Goal: Task Accomplishment & Management: Manage account settings

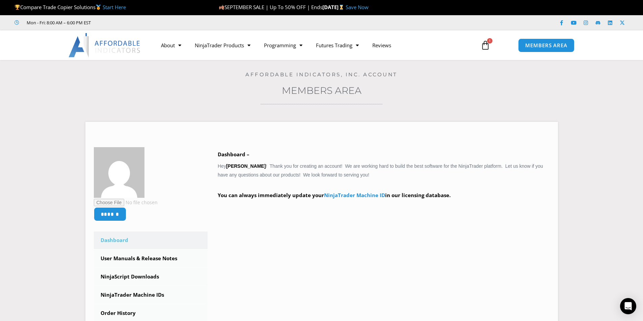
click at [311, 93] on link "Members Area" at bounding box center [322, 90] width 80 height 11
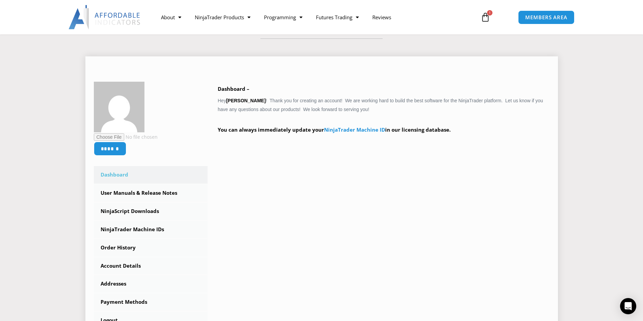
scroll to position [101, 0]
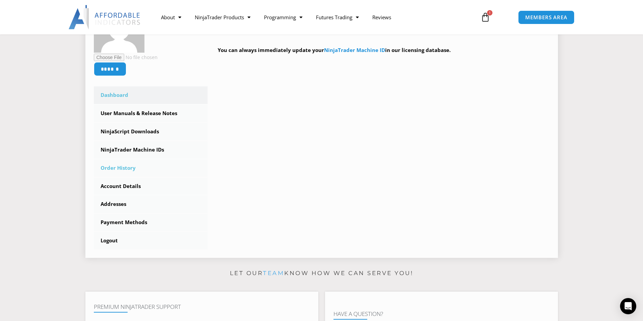
scroll to position [135, 0]
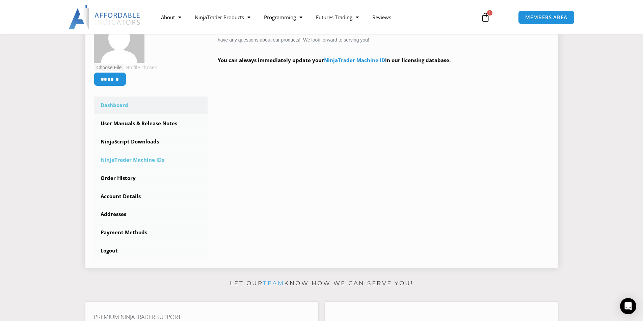
click at [127, 162] on link "NinjaTrader Machine IDs" at bounding box center [151, 160] width 114 height 18
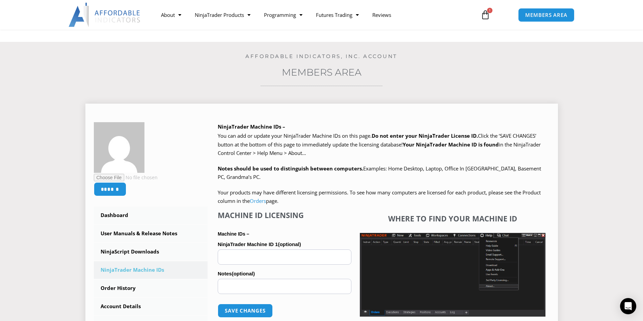
scroll to position [67, 0]
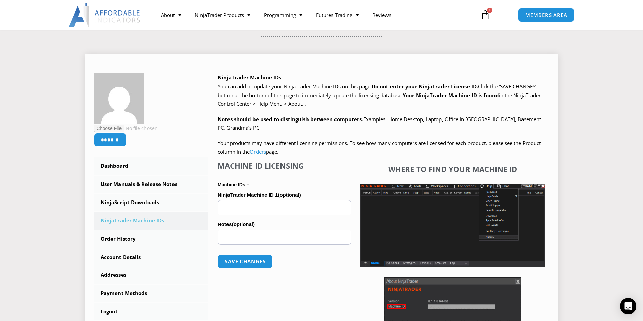
click at [323, 206] on input "NinjaTrader Machine ID 1 (optional)" at bounding box center [285, 207] width 134 height 15
click at [235, 209] on input "NinjaTrader Machine ID 1 (optional)" at bounding box center [285, 207] width 134 height 15
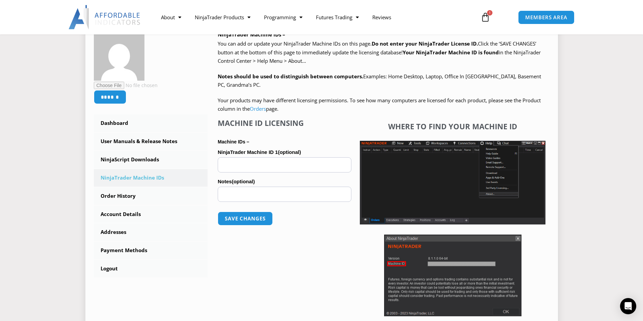
scroll to position [135, 0]
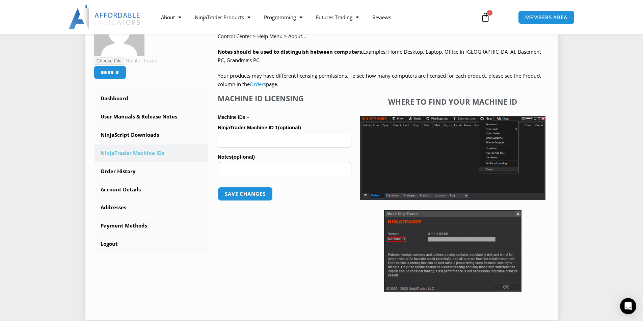
click at [281, 139] on input "NinjaTrader Machine ID 1 (optional)" at bounding box center [285, 140] width 134 height 15
click at [135, 132] on link "NinjaScript Downloads" at bounding box center [151, 135] width 114 height 18
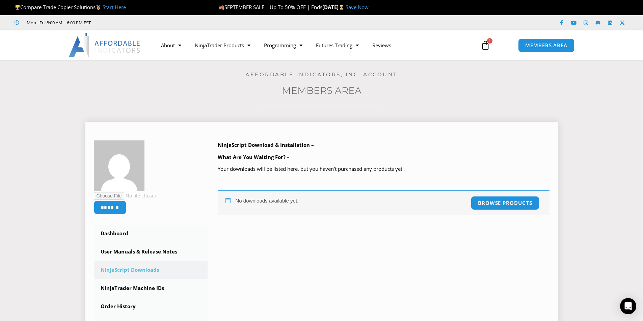
drag, startPoint x: 236, startPoint y: 200, endPoint x: 466, endPoint y: 203, distance: 230.1
click at [390, 201] on div "No downloads available yet. Browse products" at bounding box center [384, 202] width 332 height 25
click at [406, 204] on div "No downloads available yet. Browse products" at bounding box center [384, 202] width 332 height 25
click at [389, 201] on div "No downloads available yet. Browse products" at bounding box center [384, 202] width 332 height 25
click at [288, 209] on div "No downloads available yet. Browse products" at bounding box center [384, 202] width 332 height 25
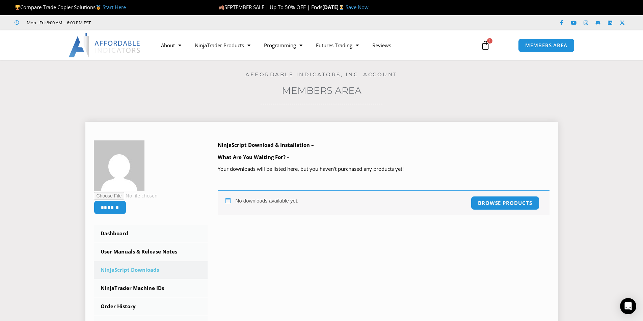
click at [290, 203] on div "No downloads available yet. Browse products" at bounding box center [384, 202] width 332 height 25
click at [350, 203] on div "No downloads available yet. Browse products" at bounding box center [384, 202] width 332 height 25
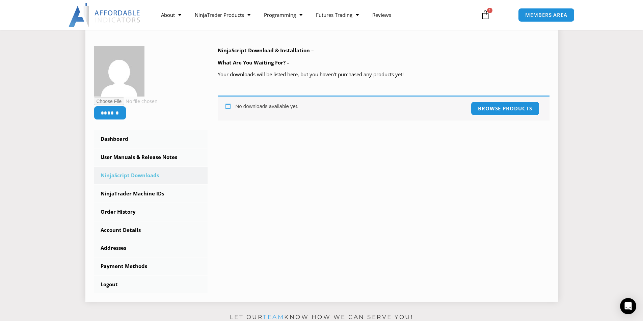
scroll to position [135, 0]
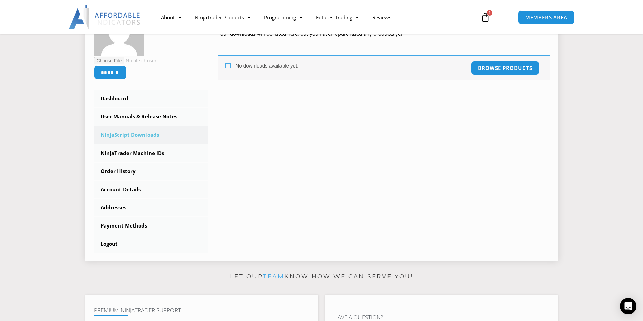
click at [283, 69] on div "No downloads available yet. Browse products" at bounding box center [384, 67] width 332 height 25
click at [279, 69] on div at bounding box center [279, 69] width 0 height 0
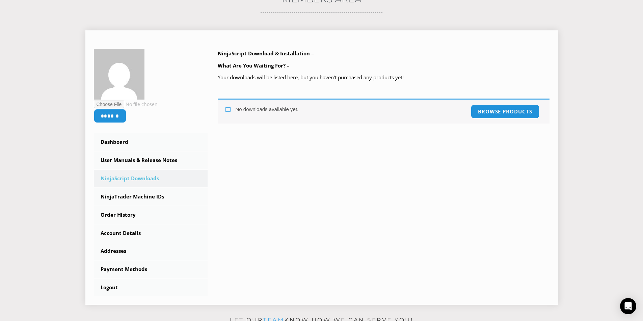
scroll to position [0, 0]
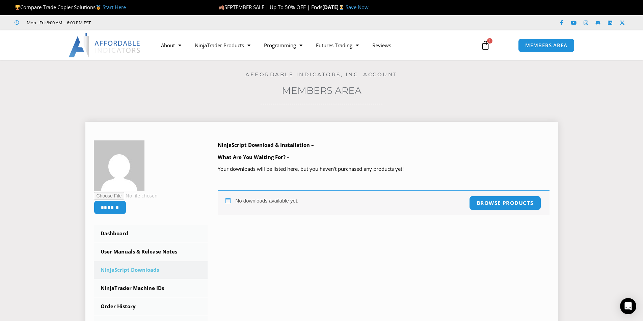
click at [493, 203] on link "Browse products" at bounding box center [505, 203] width 72 height 15
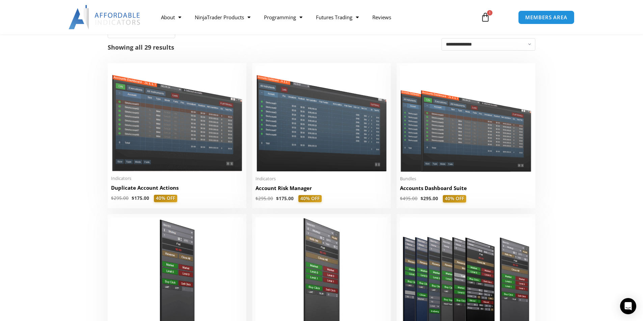
scroll to position [135, 0]
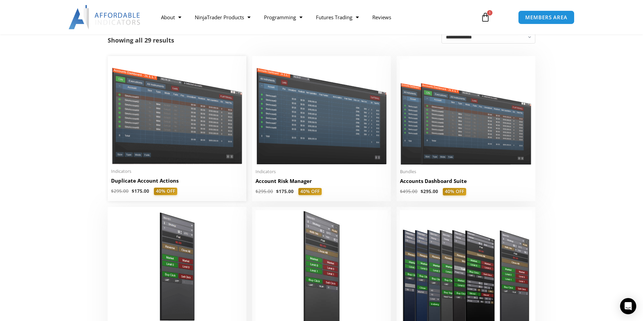
click at [179, 141] on img at bounding box center [177, 111] width 132 height 105
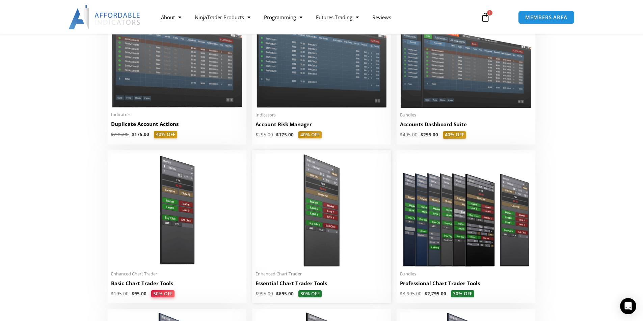
scroll to position [169, 0]
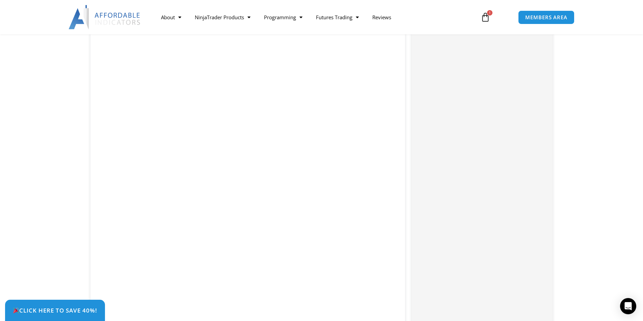
scroll to position [1450, 0]
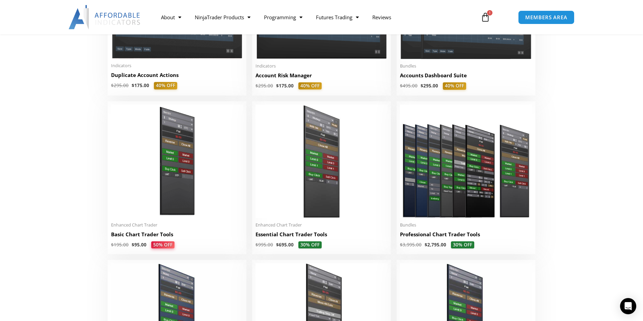
scroll to position [270, 0]
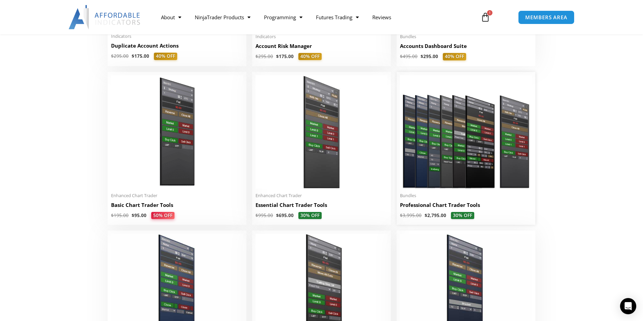
click at [455, 170] on img at bounding box center [466, 131] width 132 height 113
click at [428, 217] on bdi "$ 2,795.00" at bounding box center [435, 215] width 22 height 6
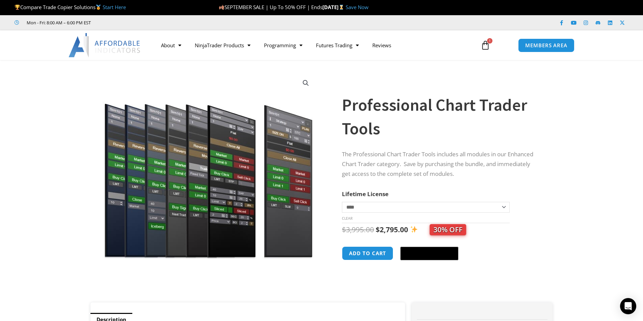
scroll to position [34, 0]
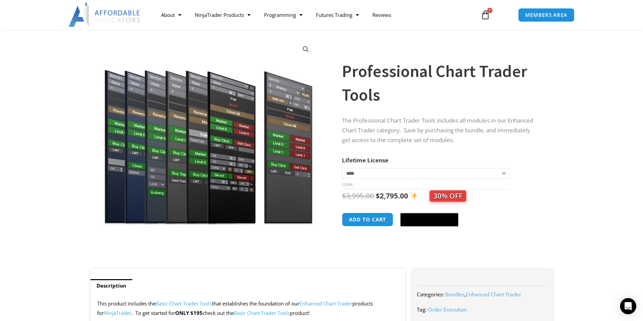
click at [209, 153] on img at bounding box center [208, 131] width 217 height 187
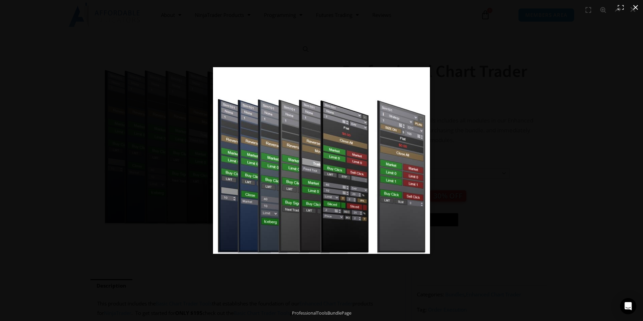
click at [494, 182] on div "Full screen image" at bounding box center [419, 169] width 412 height 205
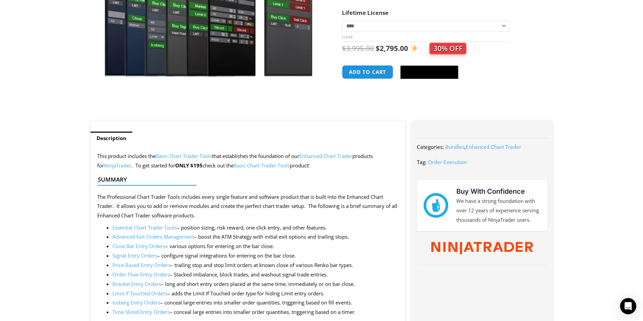
scroll to position [0, 0]
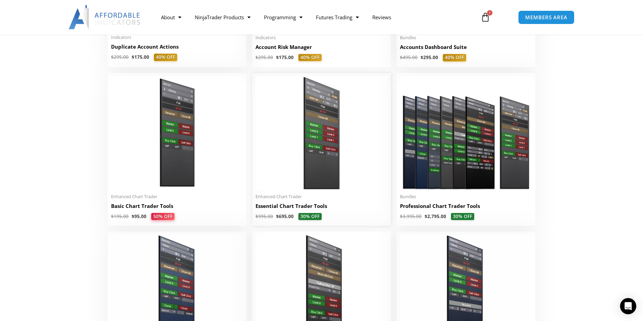
scroll to position [236, 0]
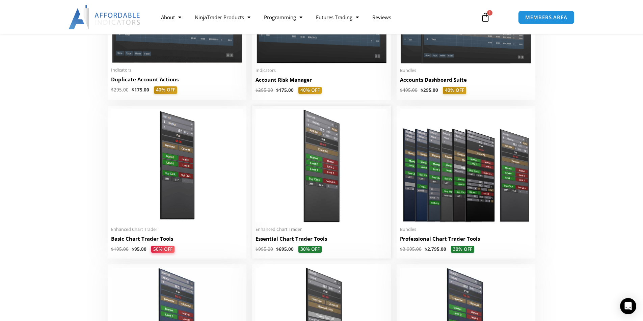
click at [318, 163] on img at bounding box center [321, 165] width 132 height 113
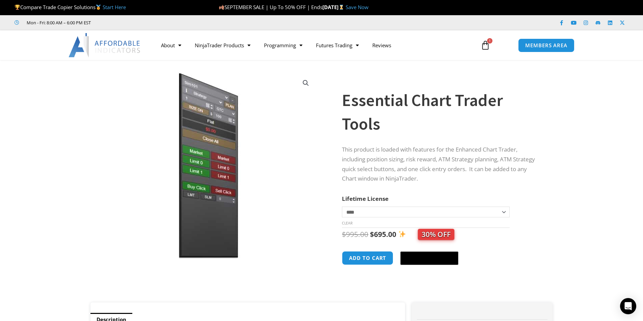
click at [305, 130] on img at bounding box center [208, 165] width 217 height 187
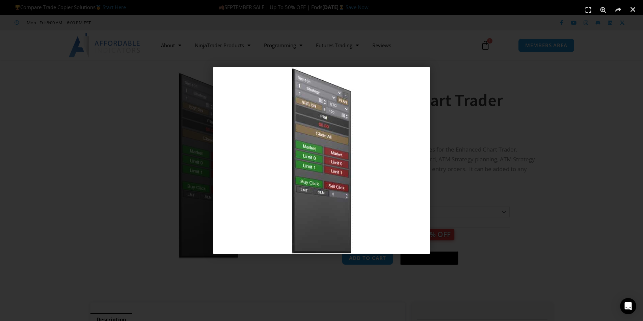
click at [487, 102] on div "1 / 1" at bounding box center [321, 161] width 595 height 274
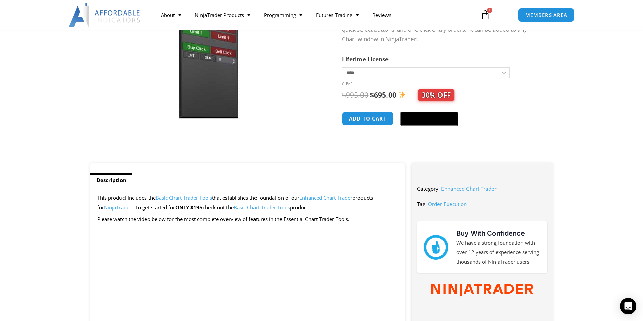
scroll to position [169, 0]
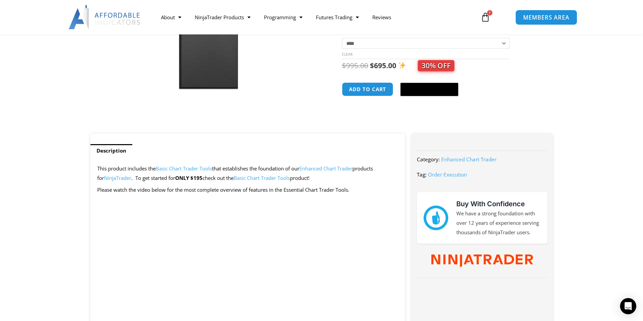
click at [533, 23] on link "MEMBERS AREA" at bounding box center [546, 16] width 62 height 15
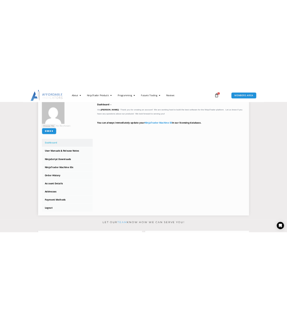
scroll to position [135, 0]
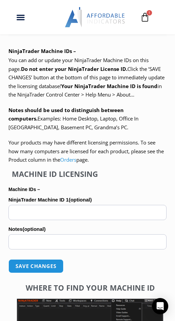
scroll to position [439, 0]
